Goal: Use online tool/utility: Utilize a website feature to perform a specific function

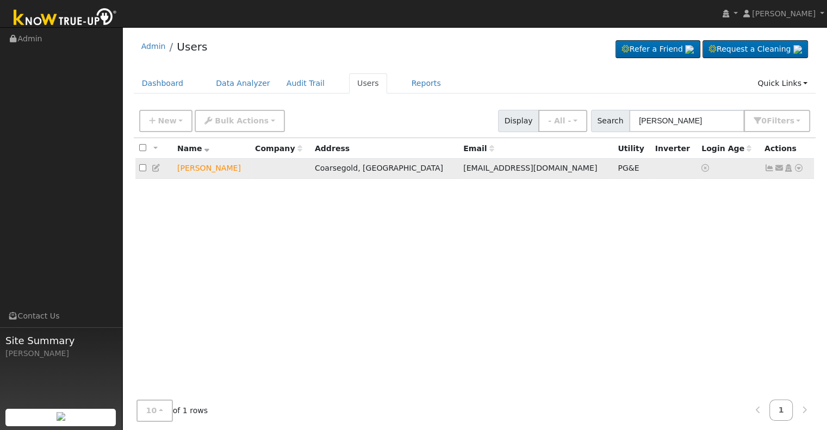
type input "[PERSON_NAME]"
click at [799, 168] on icon at bounding box center [799, 168] width 10 height 8
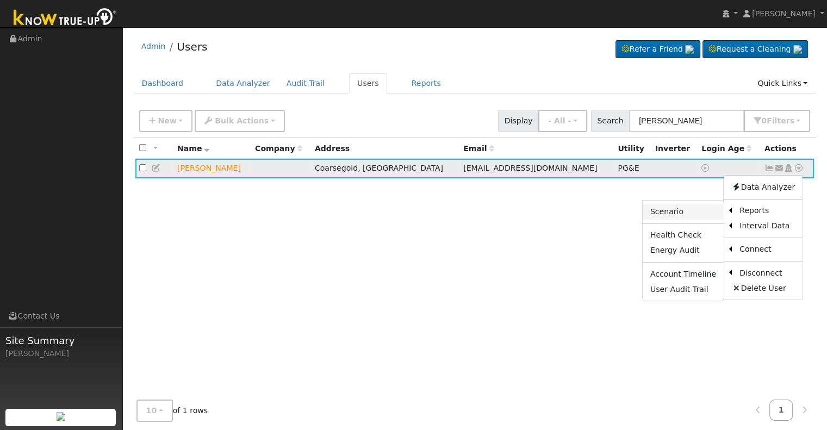
click at [689, 210] on link "Scenario" at bounding box center [683, 211] width 81 height 15
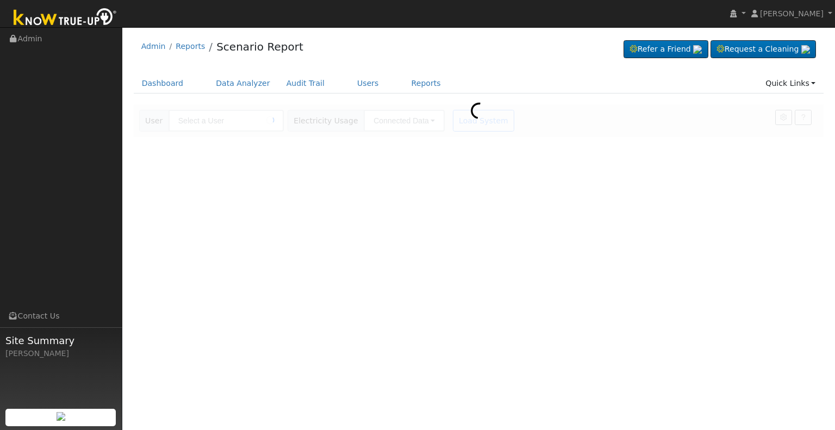
type input "[PERSON_NAME]"
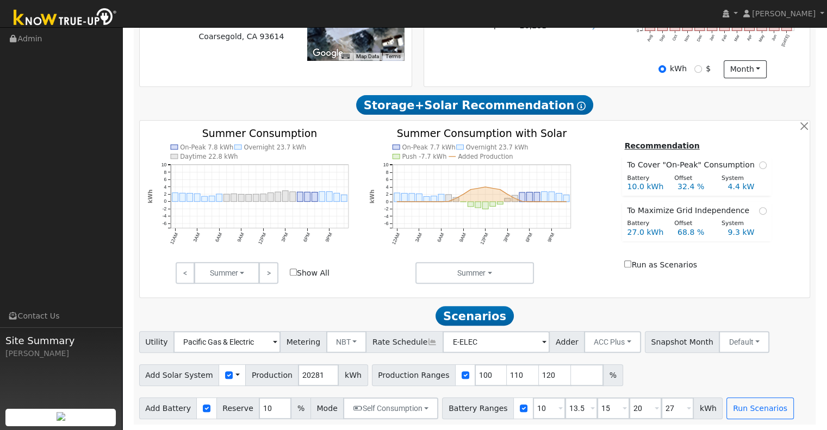
scroll to position [315, 0]
drag, startPoint x: 312, startPoint y: 373, endPoint x: 216, endPoint y: 379, distance: 96.5
click at [216, 379] on div "Add Solar System Use CSV Data Production 20281 kWh" at bounding box center [253, 375] width 229 height 22
type input "26244"
click at [539, 374] on input "120" at bounding box center [555, 375] width 33 height 22
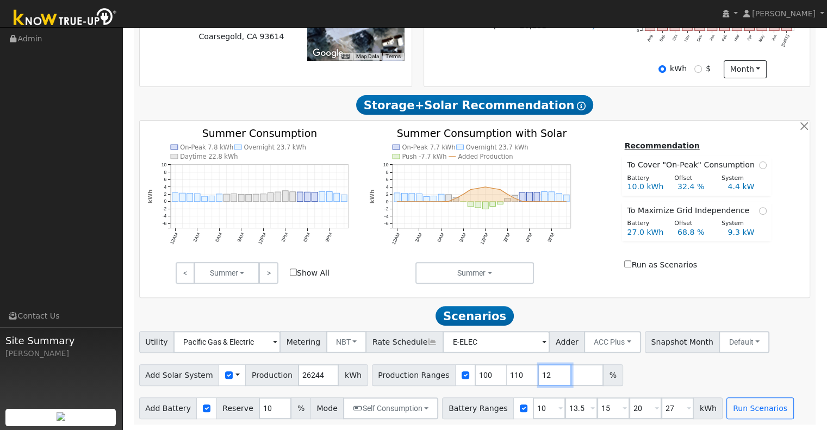
type input "1"
click at [533, 407] on input "1" at bounding box center [549, 409] width 33 height 22
type input "13.5"
type input "15"
type input "20"
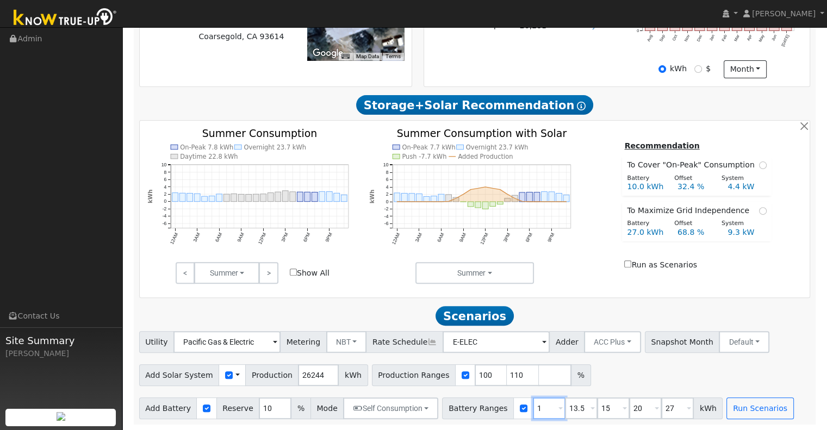
type input "27"
type input "15"
type input "20"
type input "27"
type input "20"
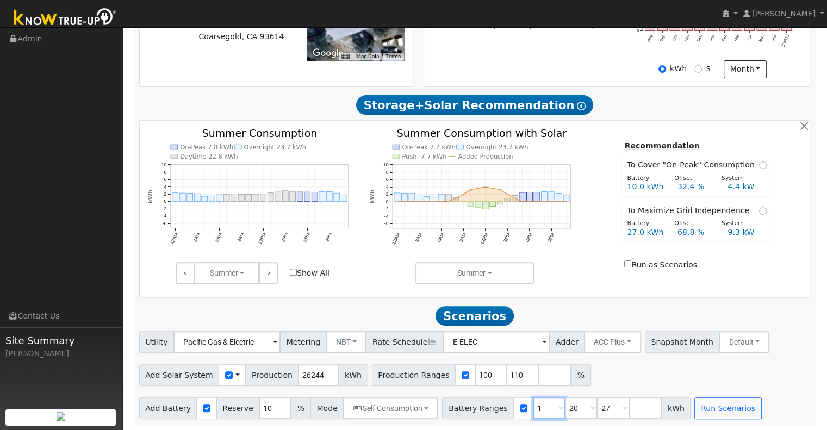
type input "27"
type input "2"
type input "30"
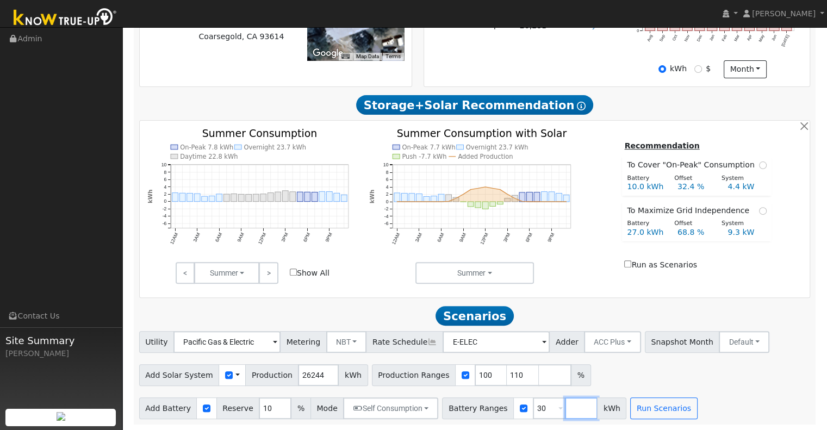
click at [565, 411] on input "number" at bounding box center [581, 409] width 33 height 22
type input "3"
type input "40"
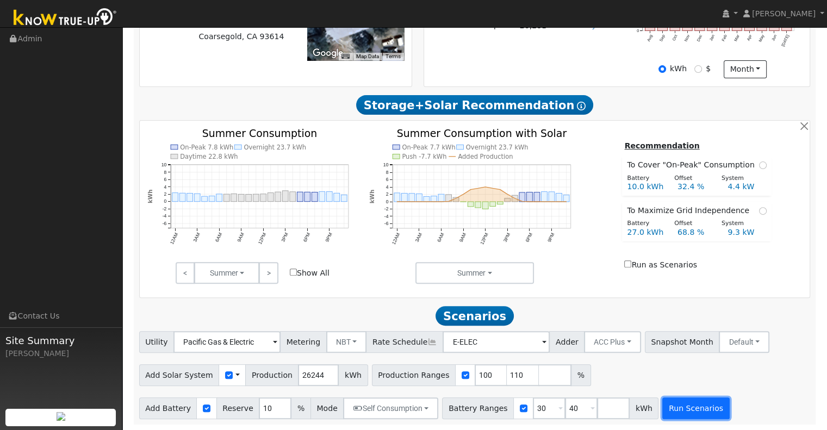
click at [670, 408] on button "Run Scenarios" at bounding box center [695, 409] width 67 height 22
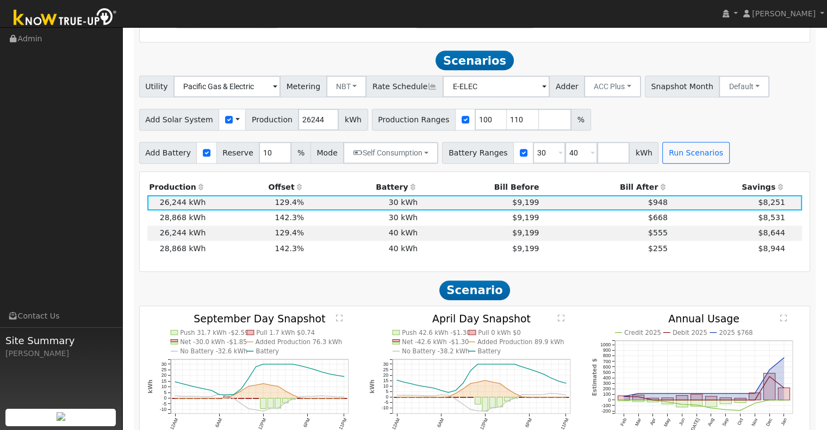
scroll to position [587, 0]
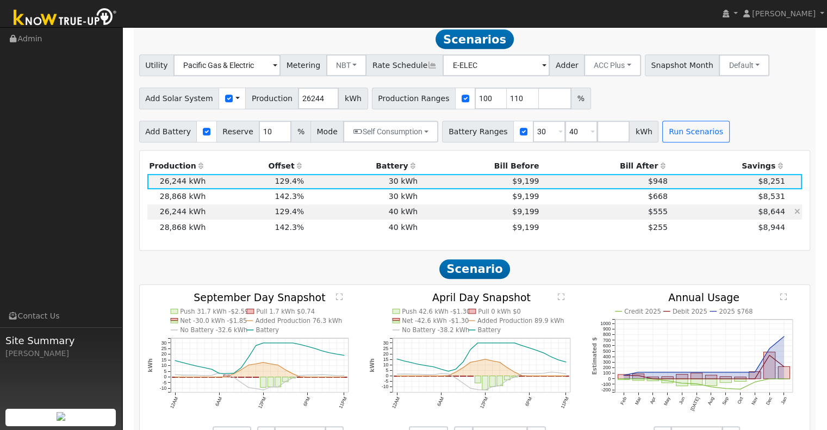
click at [453, 218] on td "$9,199" at bounding box center [480, 211] width 121 height 15
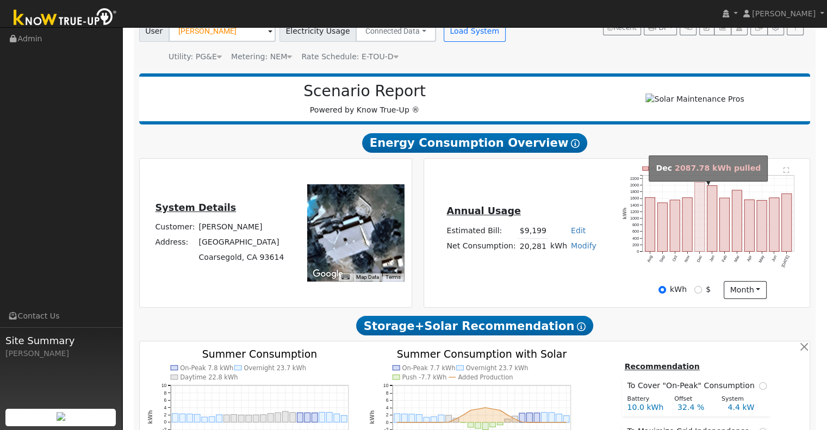
scroll to position [90, 0]
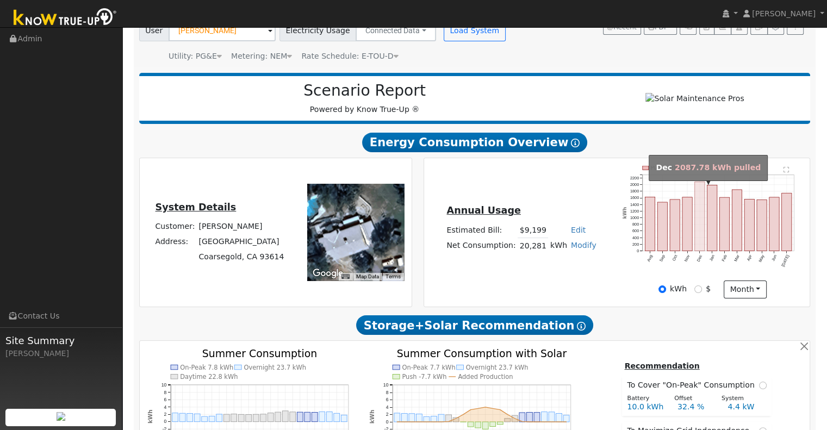
click at [699, 215] on rect "onclick=""" at bounding box center [700, 216] width 10 height 69
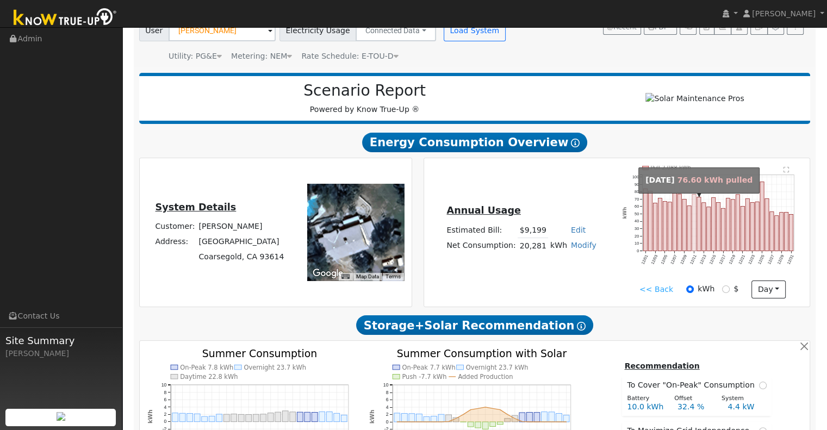
click at [696, 216] on icon "Pull 2,088 kWh 12/01 12/03 12/05 12/07 12/09 12/11 12/13 12/15 12/17 12/19 12/2…" at bounding box center [712, 223] width 179 height 114
click at [694, 216] on rect "onclick=""" at bounding box center [694, 222] width 4 height 57
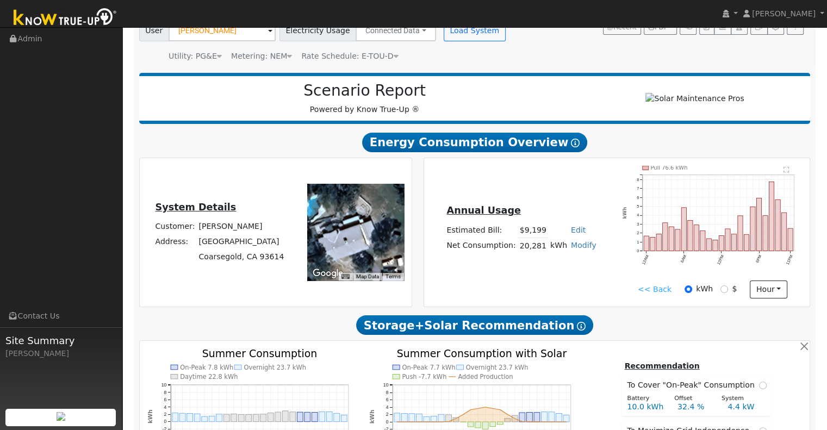
scroll to position [109, 0]
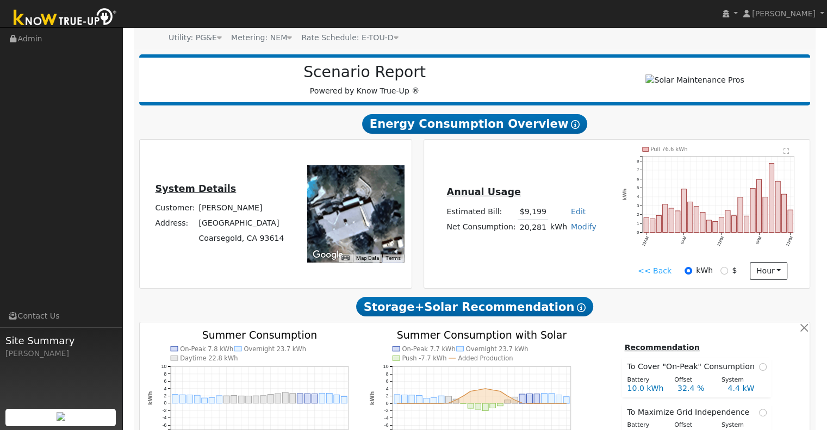
click at [653, 274] on link "<< Back" at bounding box center [655, 270] width 34 height 11
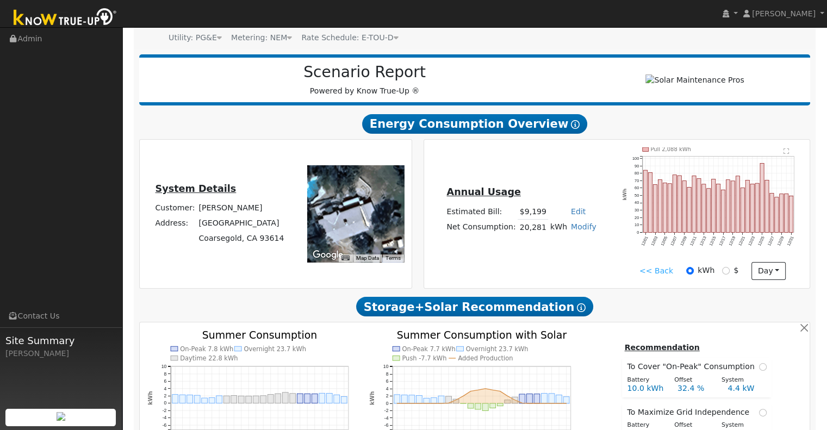
click at [644, 274] on div "<< Back kWh $ day Hour Day Month" at bounding box center [712, 271] width 191 height 18
click at [650, 275] on link "<< Back" at bounding box center [657, 270] width 34 height 11
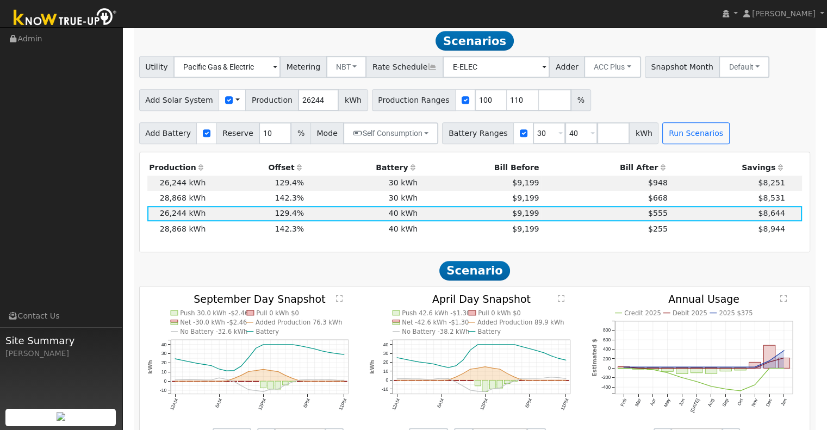
scroll to position [580, 0]
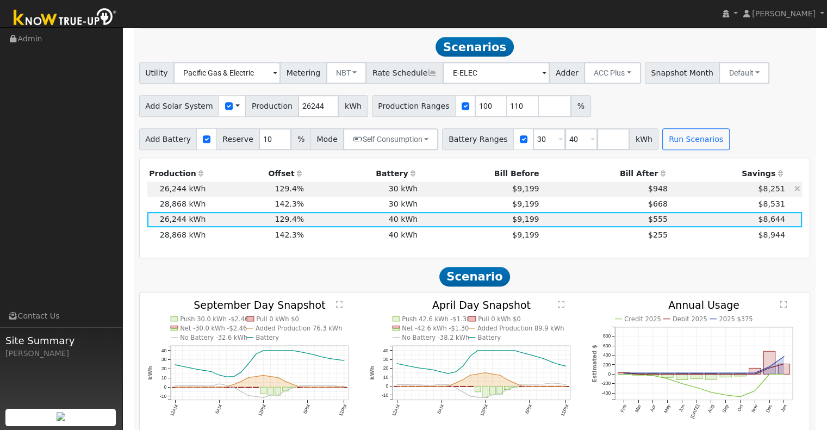
click at [681, 194] on td "$8,251" at bounding box center [728, 189] width 117 height 15
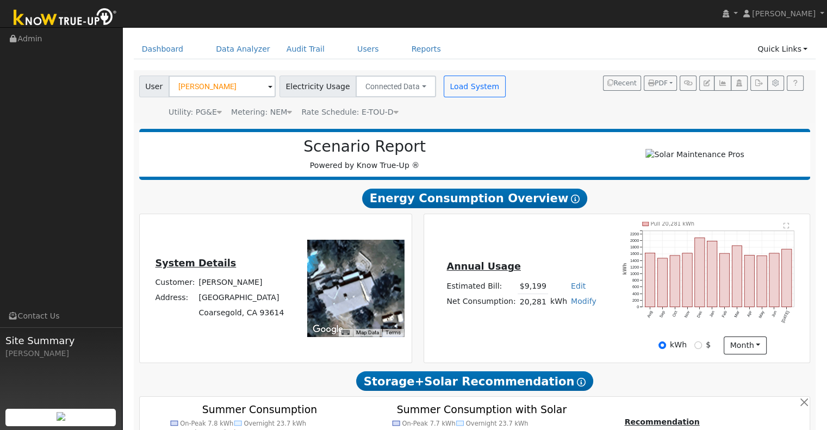
scroll to position [0, 0]
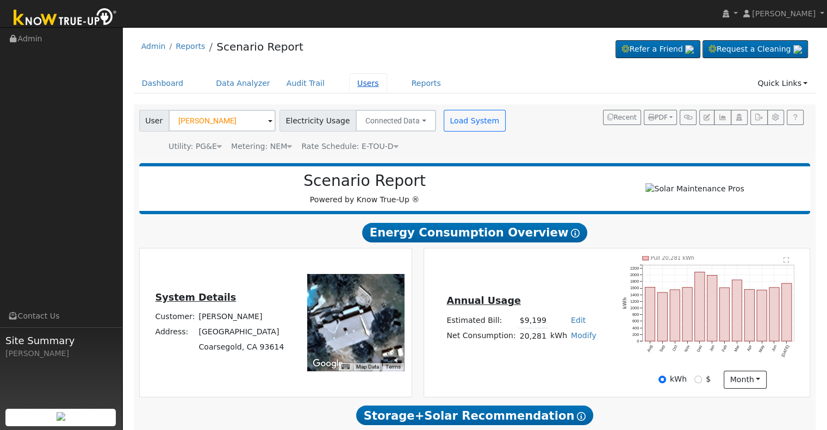
click at [349, 78] on link "Users" at bounding box center [368, 83] width 38 height 20
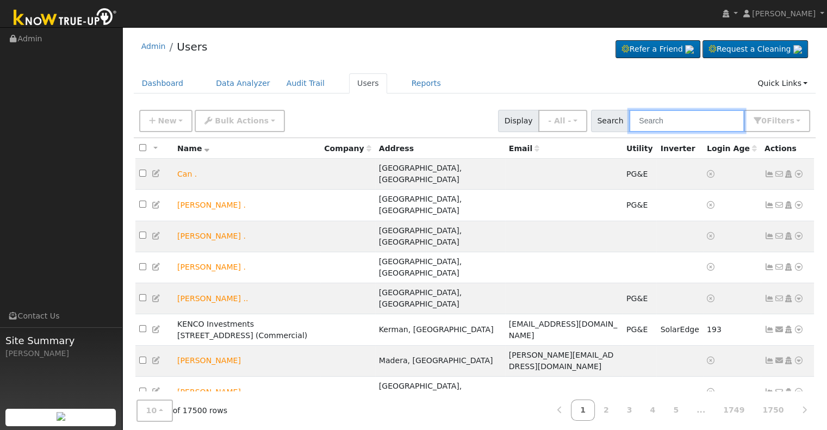
click at [659, 121] on input "text" at bounding box center [686, 121] width 115 height 22
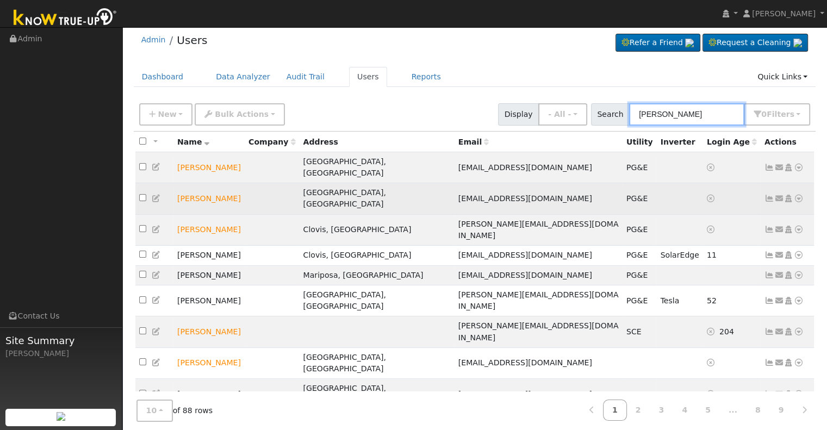
scroll to position [9, 0]
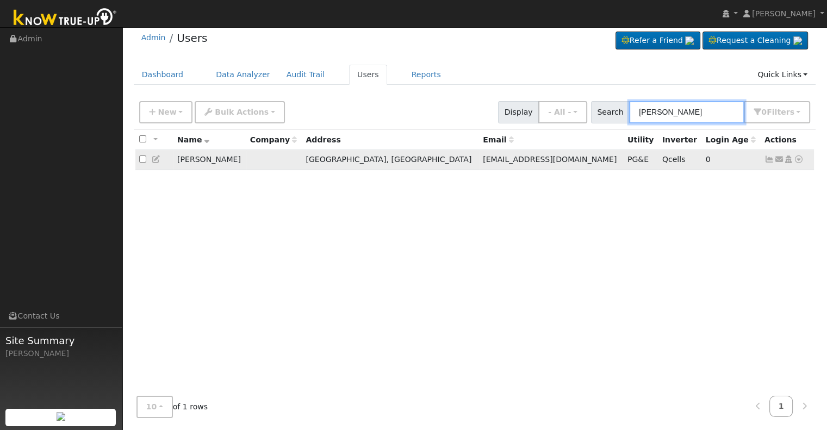
type input "adam hunter"
click at [769, 159] on icon at bounding box center [770, 160] width 10 height 8
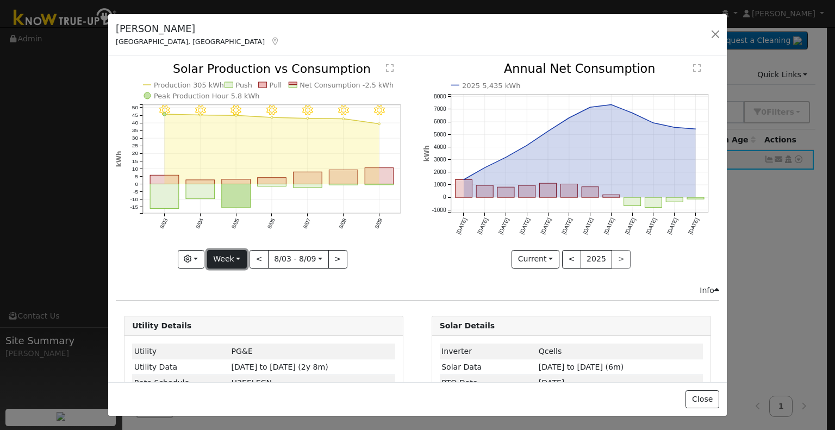
click at [240, 250] on button "Week" at bounding box center [227, 259] width 40 height 18
click at [233, 309] on link "Month" at bounding box center [246, 311] width 76 height 15
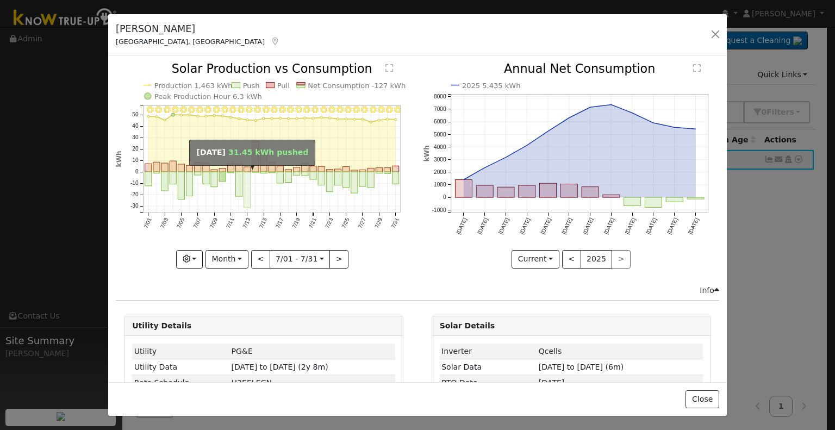
click at [244, 175] on rect "onclick=""" at bounding box center [247, 190] width 7 height 36
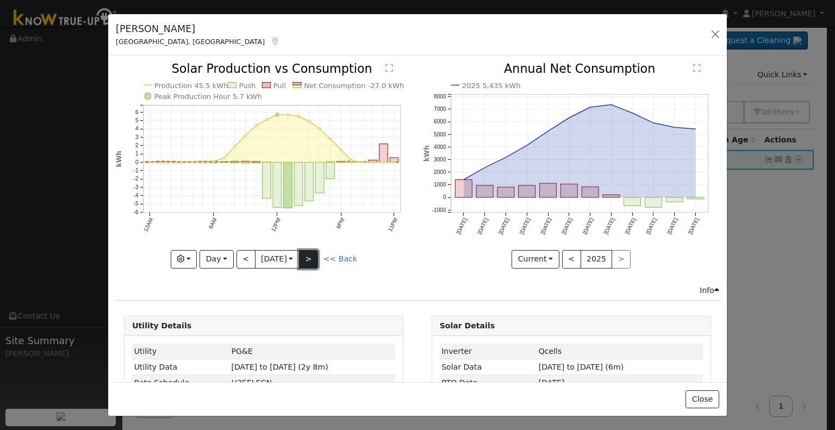
click at [312, 254] on button ">" at bounding box center [308, 259] width 19 height 18
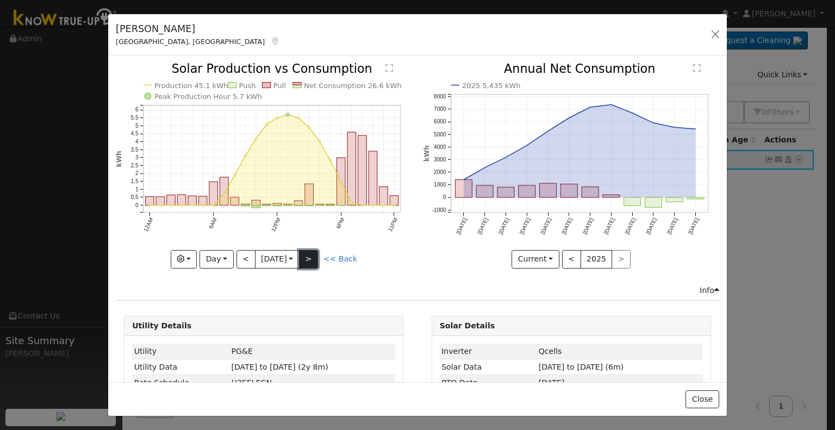
click at [313, 258] on button ">" at bounding box center [308, 259] width 19 height 18
click at [311, 257] on button ">" at bounding box center [308, 259] width 19 height 18
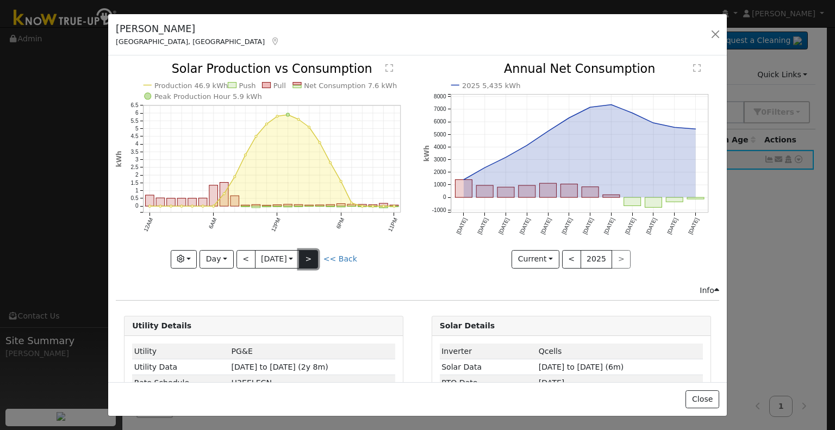
click at [311, 257] on button ">" at bounding box center [308, 259] width 19 height 18
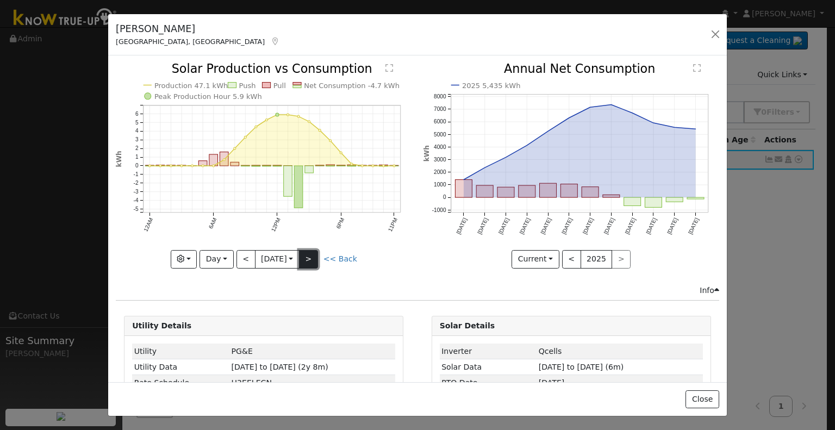
click at [311, 257] on button ">" at bounding box center [308, 259] width 19 height 18
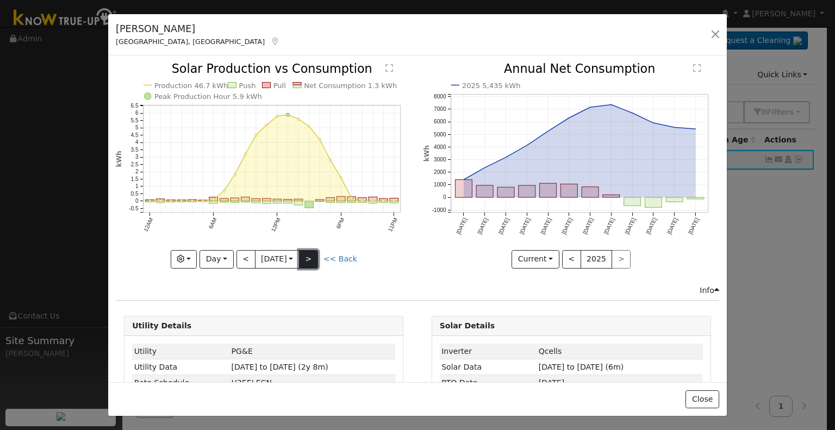
click at [311, 257] on button ">" at bounding box center [308, 259] width 19 height 18
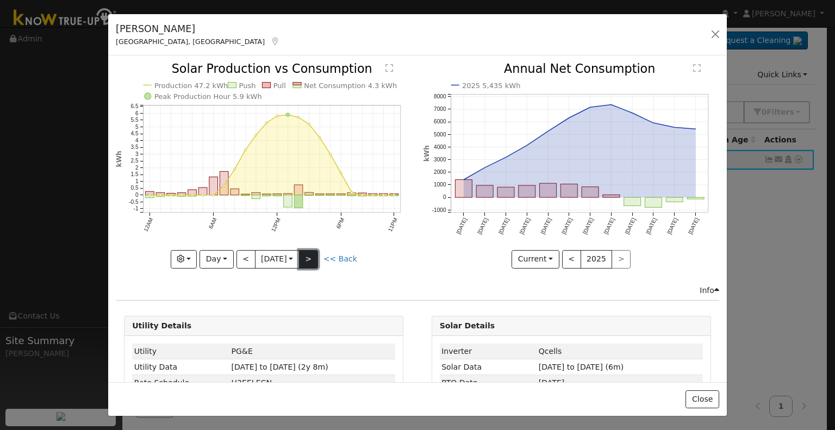
click at [311, 257] on button ">" at bounding box center [308, 259] width 19 height 18
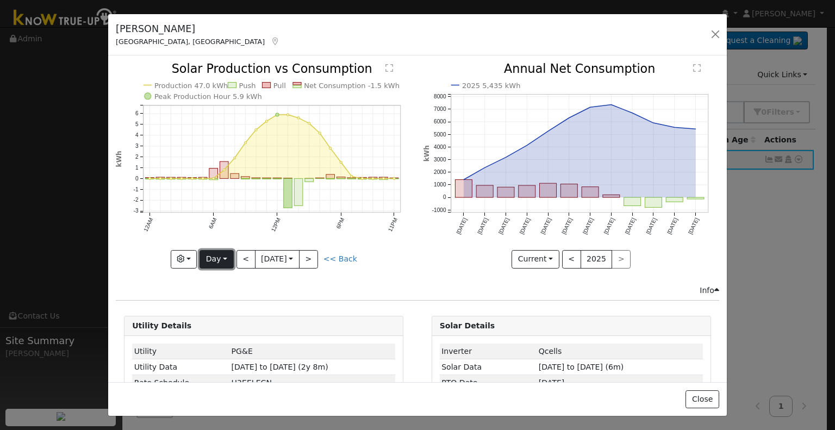
click at [220, 255] on button "Day" at bounding box center [217, 259] width 34 height 18
click at [225, 308] on link "Month" at bounding box center [238, 311] width 76 height 15
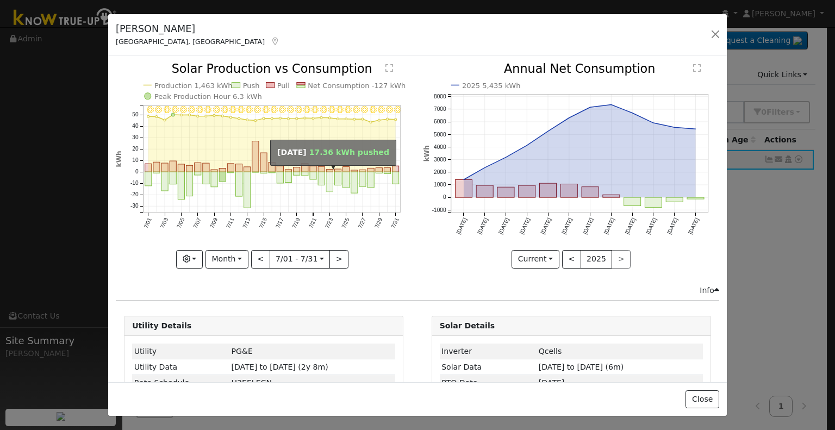
click at [327, 179] on rect "onclick=""" at bounding box center [330, 182] width 7 height 20
type input "2025-07-23"
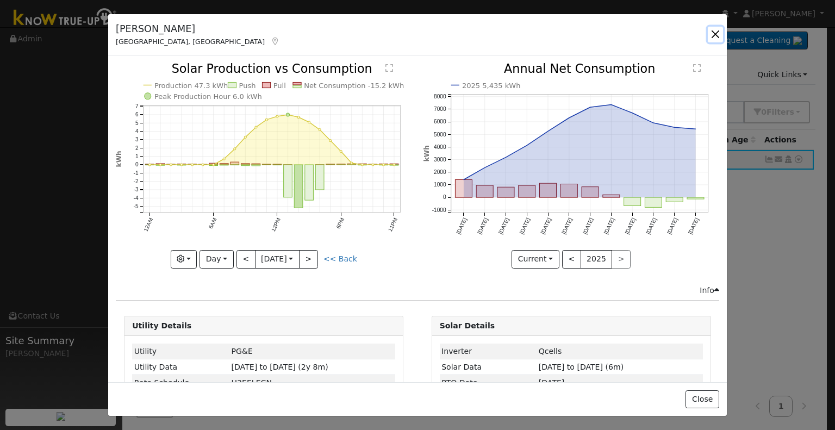
click at [714, 34] on button "button" at bounding box center [715, 34] width 15 height 15
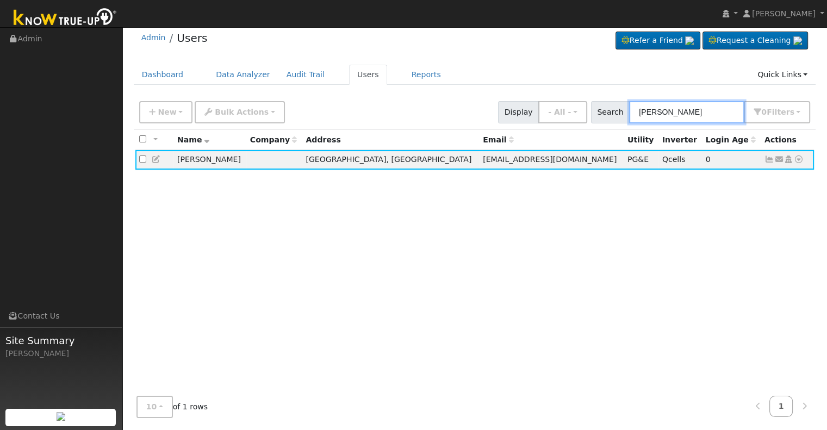
drag, startPoint x: 692, startPoint y: 111, endPoint x: 633, endPoint y: 111, distance: 59.8
click at [633, 111] on div "Search adam hunter 0 Filter s My accounts Role Show - All - Show Leads Admin Bi…" at bounding box center [701, 112] width 220 height 22
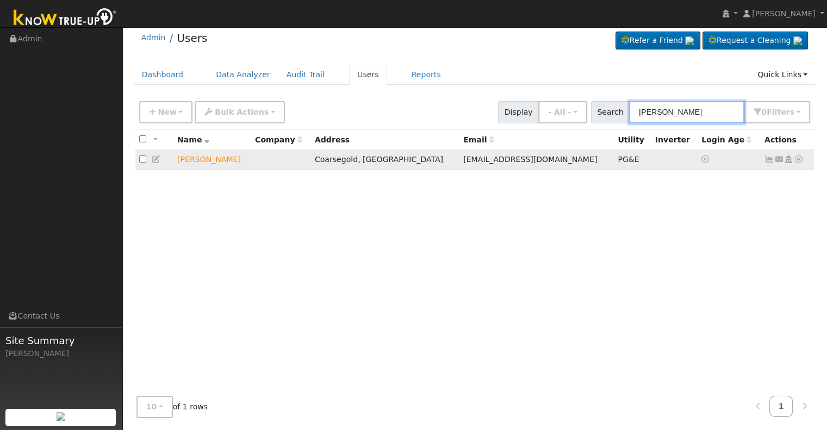
type input "annabelle"
click at [801, 159] on icon at bounding box center [799, 160] width 10 height 8
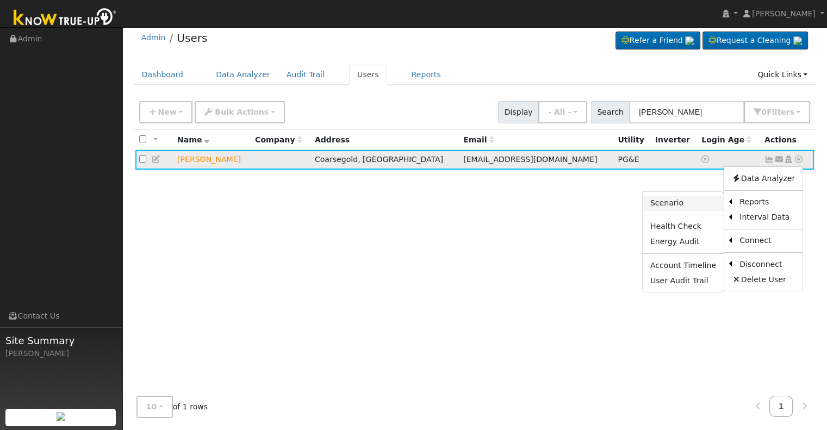
click at [696, 200] on link "Scenario" at bounding box center [683, 203] width 81 height 15
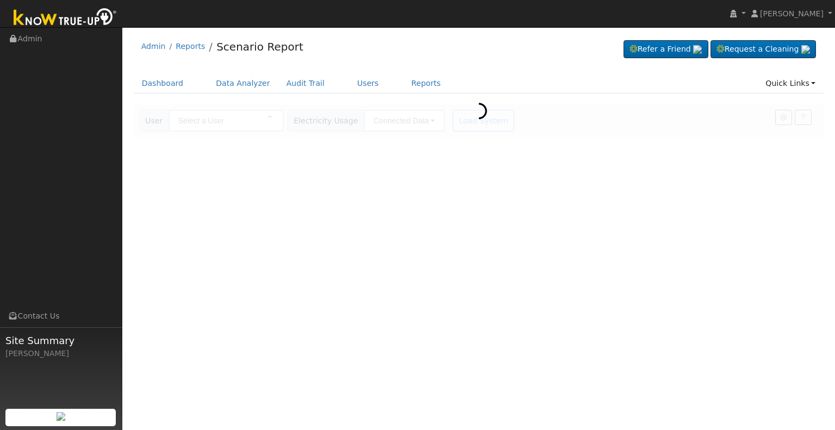
type input "[PERSON_NAME]"
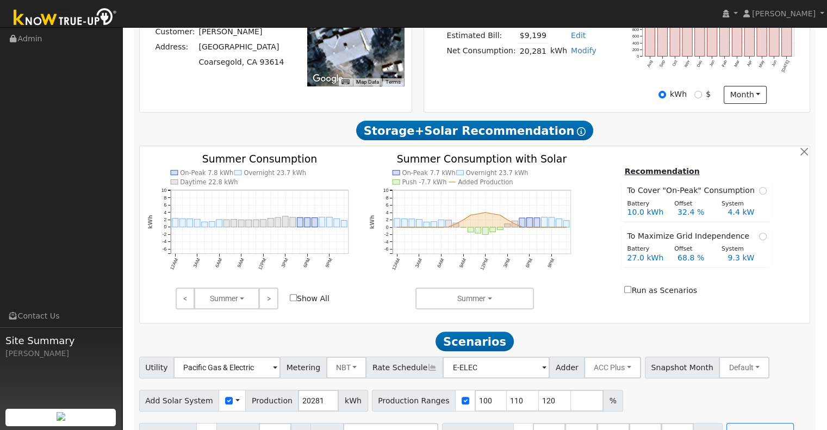
scroll to position [315, 0]
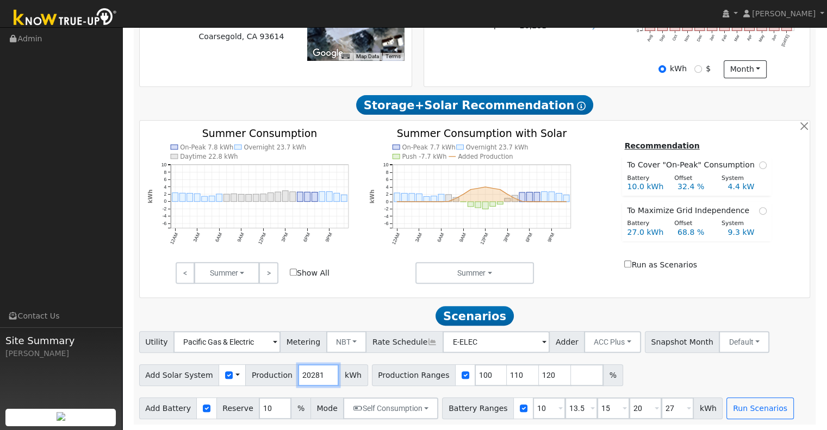
click at [309, 374] on input "20281" at bounding box center [318, 375] width 41 height 22
type input "2"
type input "26244"
click at [533, 407] on input "10" at bounding box center [549, 409] width 33 height 22
type input "13.5"
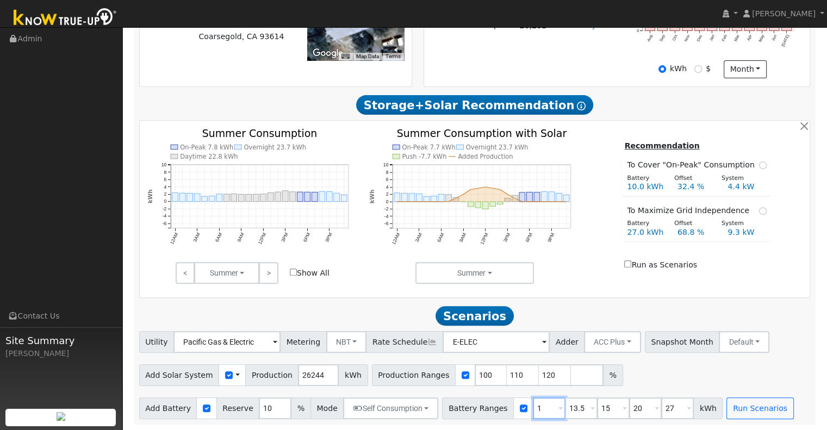
type input "15"
type input "20"
type input "27"
type input "15"
type input "20"
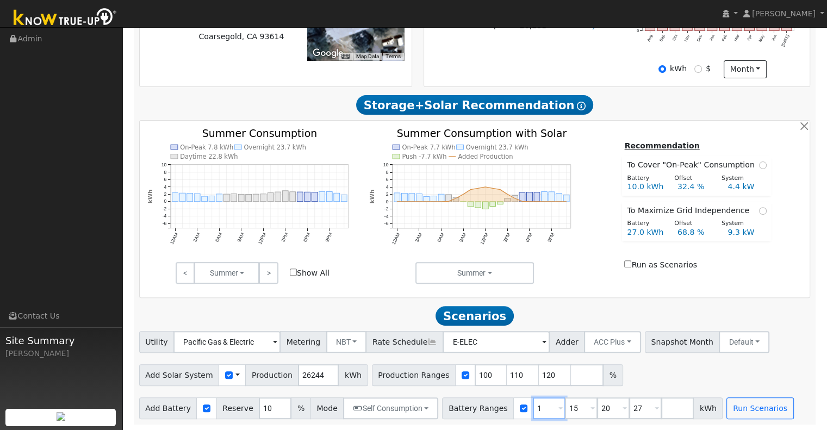
type input "27"
type input "20"
type input "27"
type input "2"
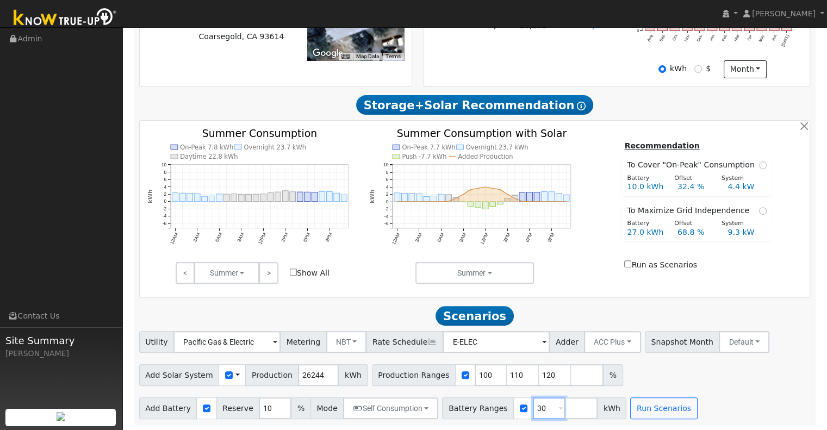
type input "30"
type input "40"
click at [507, 375] on input "110" at bounding box center [523, 375] width 33 height 22
type input "120"
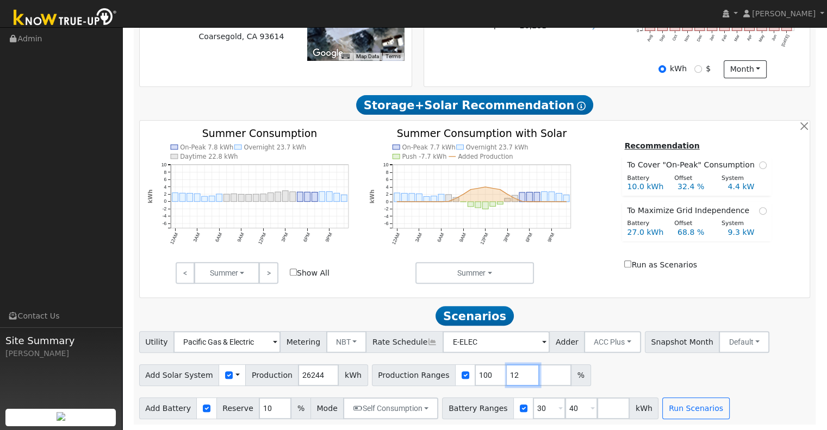
type input "1"
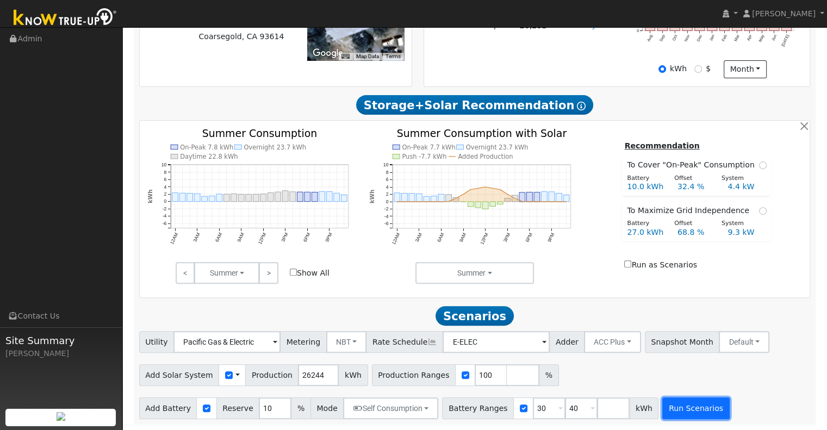
click at [670, 411] on button "Run Scenarios" at bounding box center [695, 409] width 67 height 22
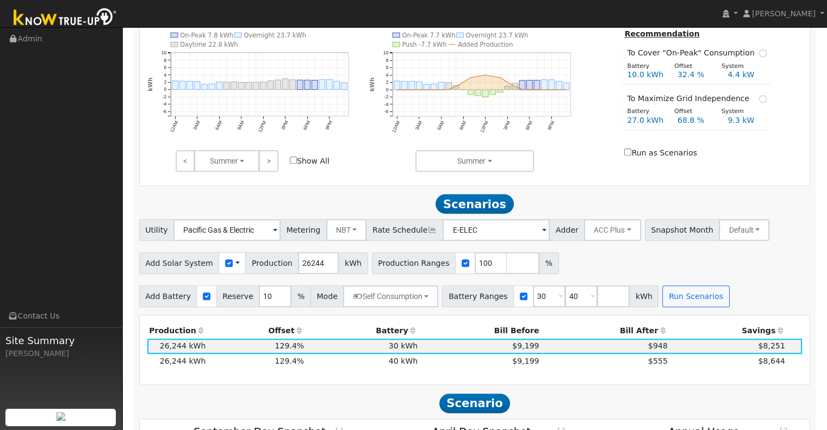
scroll to position [442, 0]
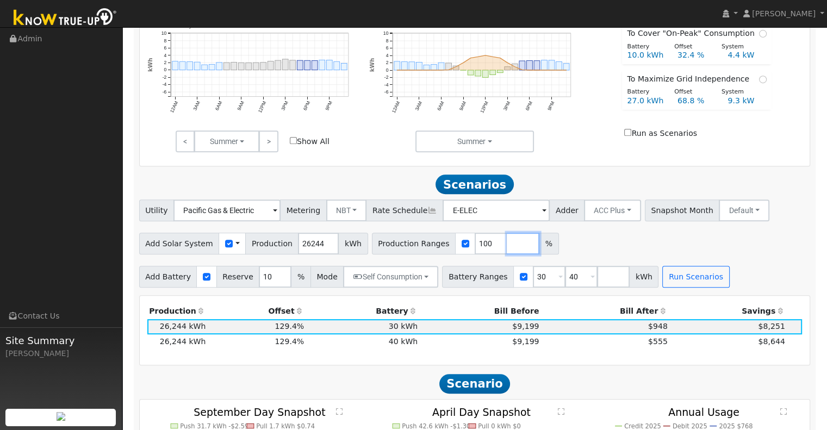
click at [507, 247] on input "number" at bounding box center [523, 244] width 33 height 22
type input "110"
click at [683, 282] on button "Run Scenarios" at bounding box center [695, 277] width 67 height 22
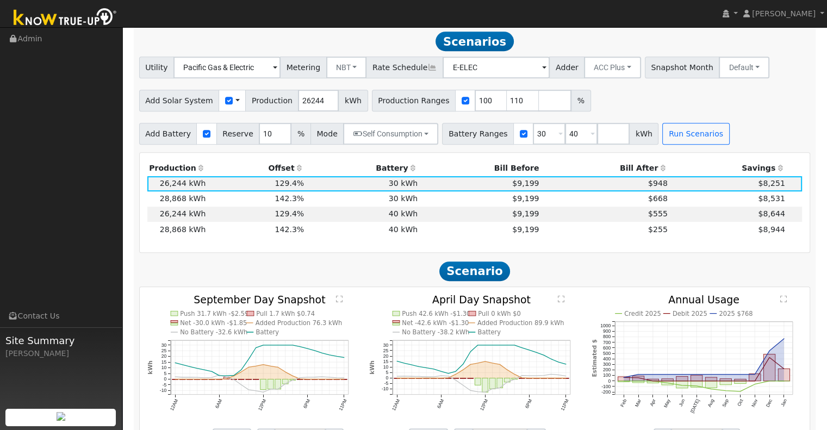
scroll to position [587, 0]
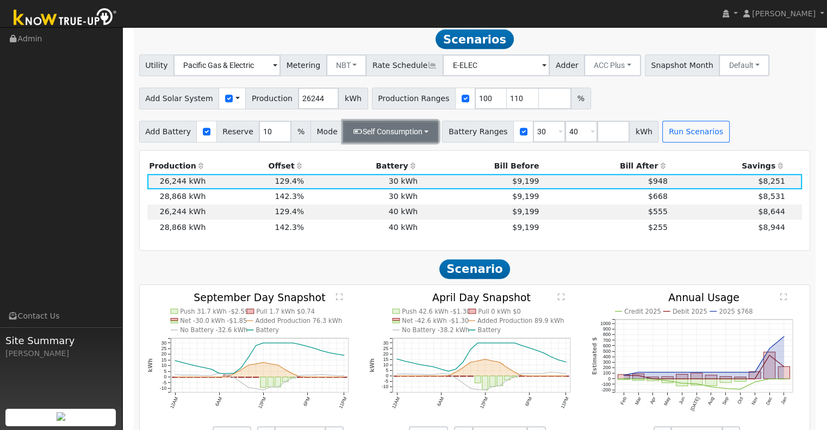
click at [417, 134] on button "Self Consumption" at bounding box center [390, 132] width 95 height 22
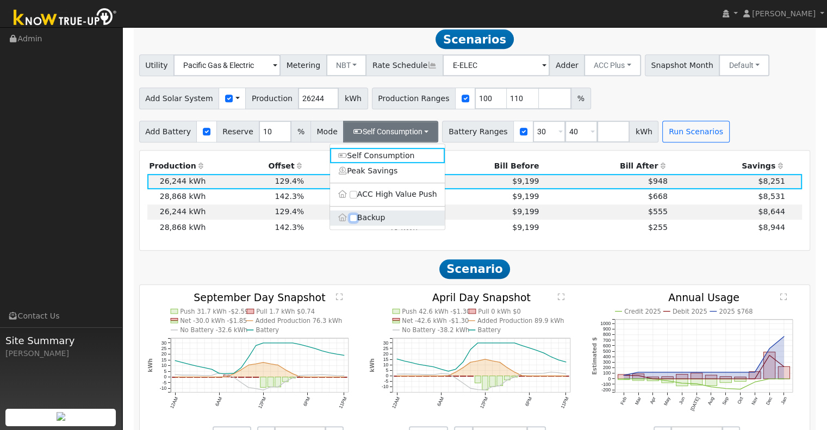
click at [352, 221] on input "Backup" at bounding box center [354, 218] width 8 height 8
checkbox input "true"
type input "20"
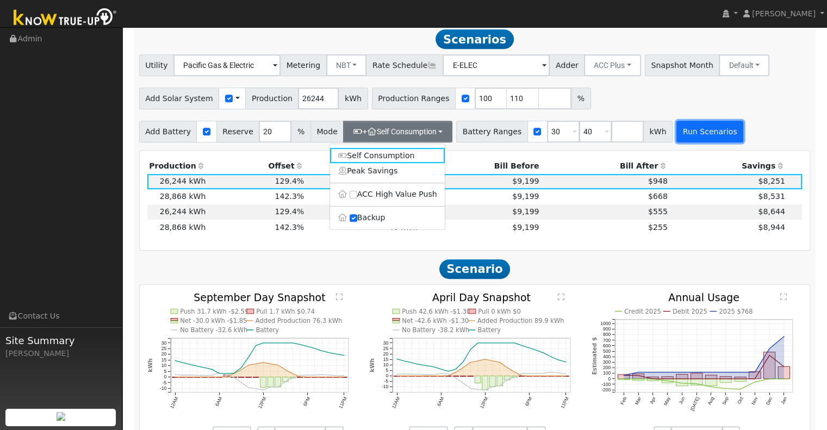
click at [689, 140] on button "Run Scenarios" at bounding box center [710, 132] width 67 height 22
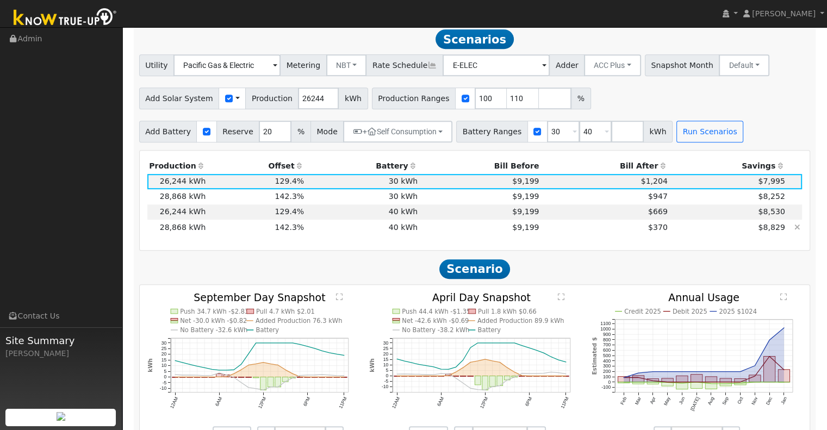
click at [557, 230] on td "$370" at bounding box center [605, 227] width 128 height 15
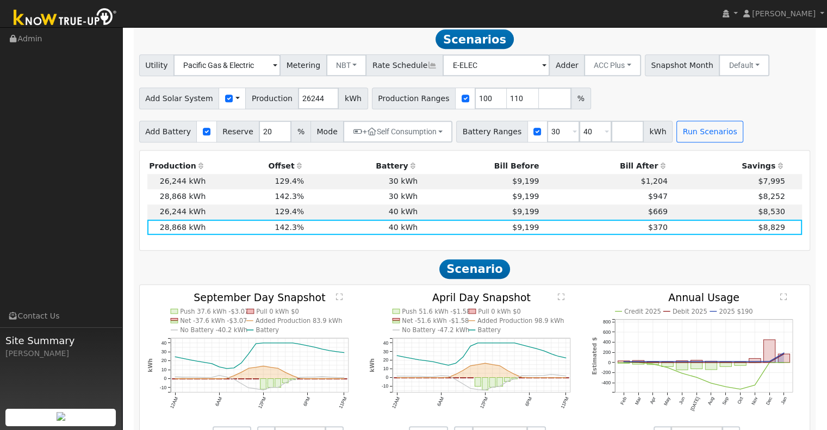
drag, startPoint x: 358, startPoint y: 232, endPoint x: 671, endPoint y: 98, distance: 340.4
click at [671, 98] on div "Add Solar System Use CSV Data Production 26244 kWh Production Ranges 100 110 %" at bounding box center [474, 97] width 675 height 26
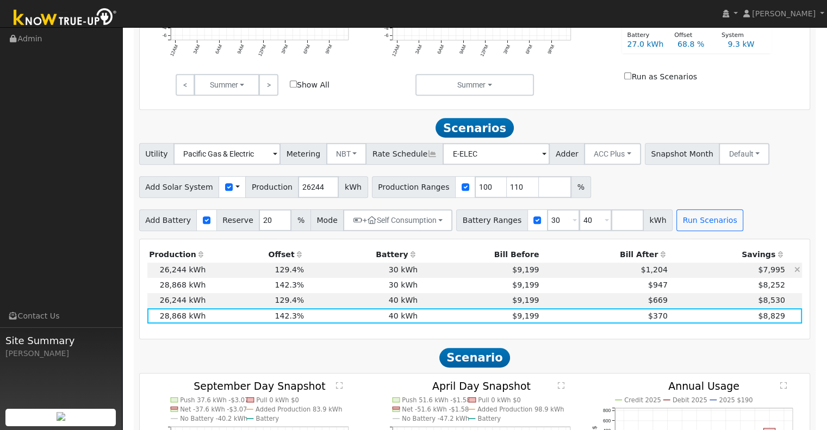
scroll to position [497, 0]
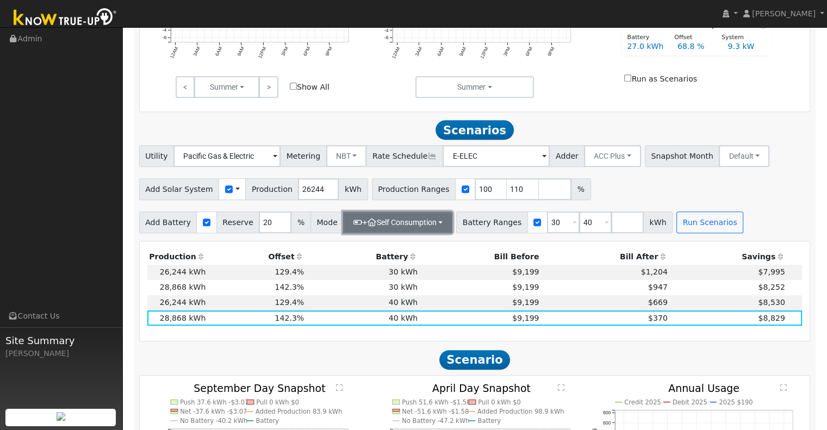
click at [431, 222] on button "+ Self Consumption" at bounding box center [397, 223] width 109 height 22
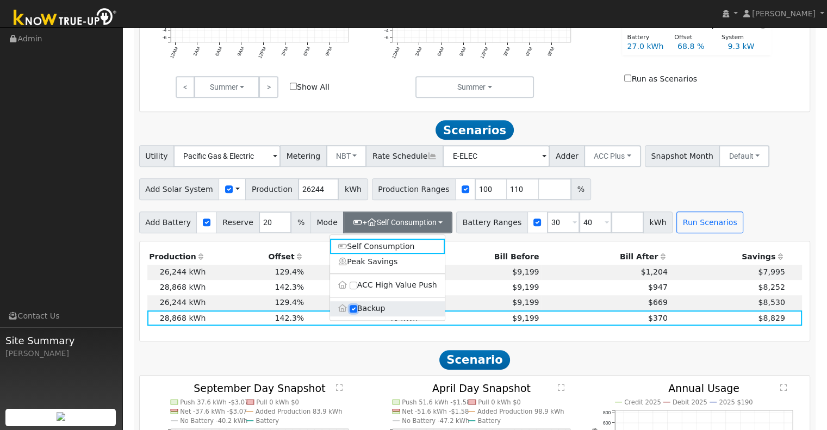
click at [352, 312] on input "Backup" at bounding box center [354, 309] width 8 height 8
checkbox input "false"
type input "10"
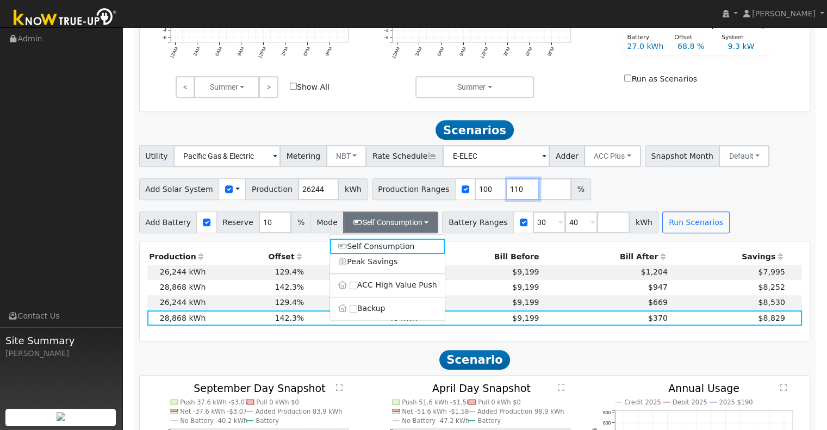
click at [507, 193] on input "110" at bounding box center [523, 189] width 33 height 22
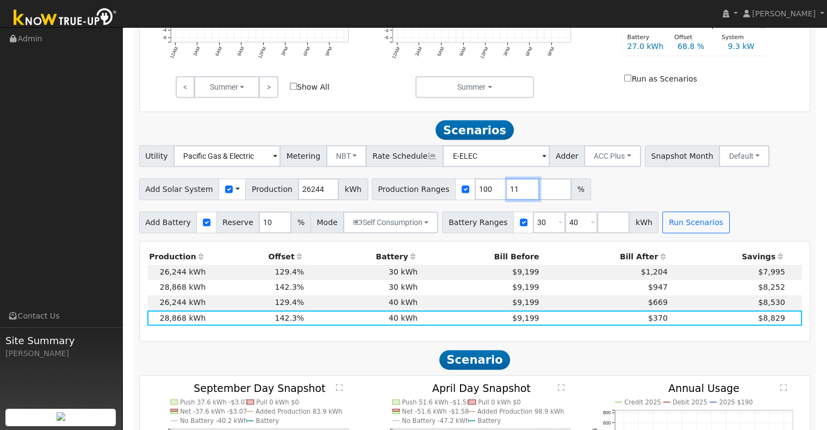
type input "1"
click at [662, 228] on button "Run Scenarios" at bounding box center [695, 223] width 67 height 22
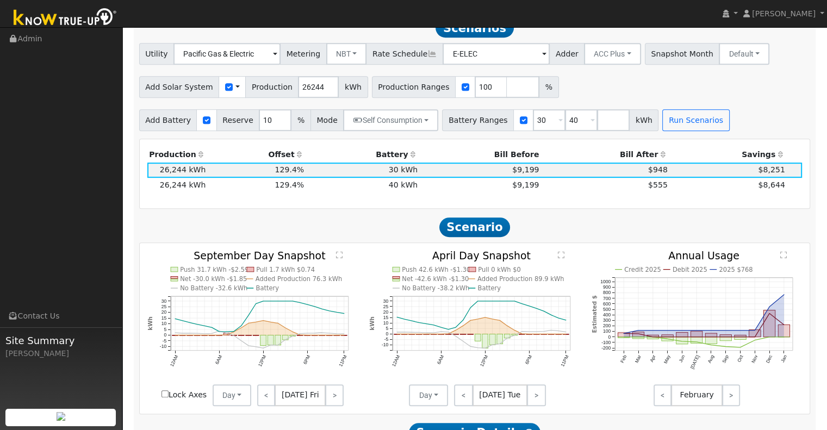
scroll to position [605, 0]
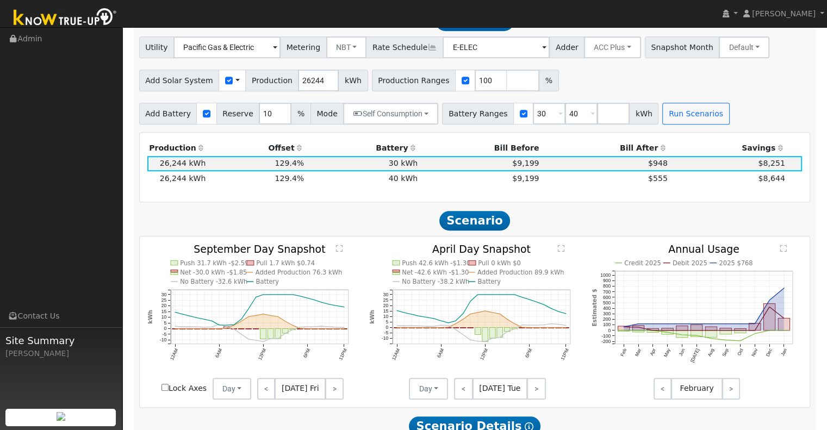
click at [355, 202] on div "Production Offset Battery Reserve Mode ACC Push Incentive Bill Before Bill Afte…" at bounding box center [475, 167] width 671 height 69
